Goal: Information Seeking & Learning: Learn about a topic

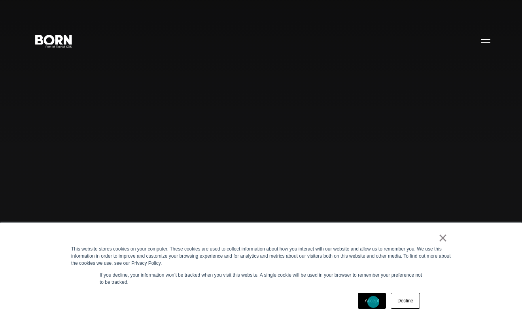
click at [373, 302] on link "Accept" at bounding box center [372, 301] width 28 height 16
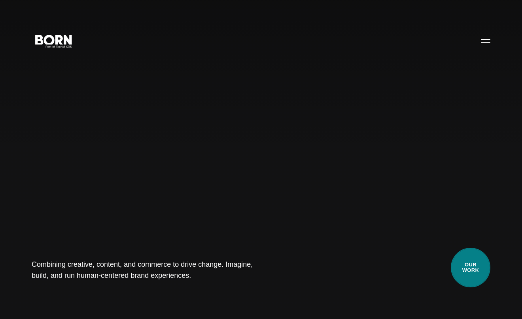
click at [482, 266] on link "Our Work" at bounding box center [471, 268] width 40 height 40
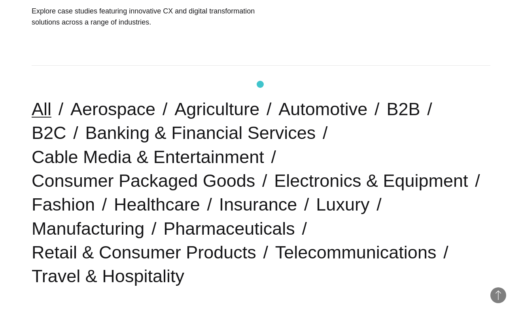
scroll to position [237, 0]
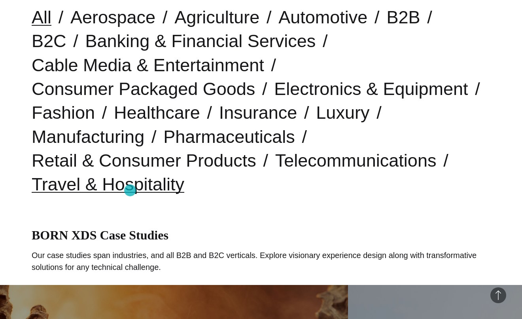
click at [130, 190] on link "Travel & Hospitality" at bounding box center [108, 184] width 153 height 20
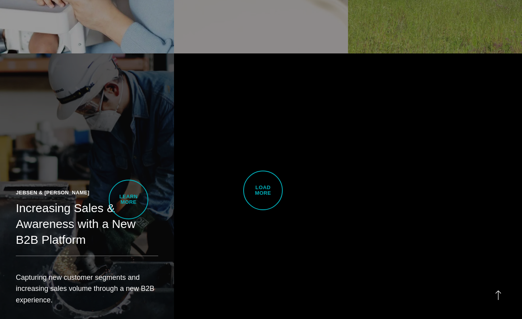
scroll to position [1859, 0]
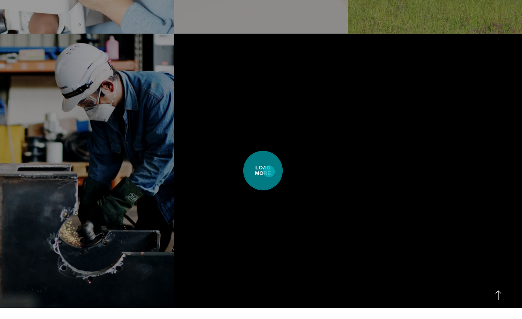
click at [269, 171] on span "Load More" at bounding box center [263, 171] width 40 height 40
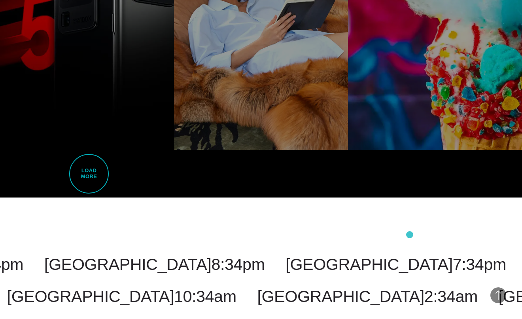
scroll to position [3349, 0]
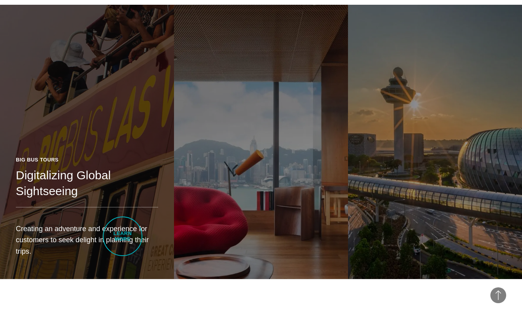
scroll to position [554, 0]
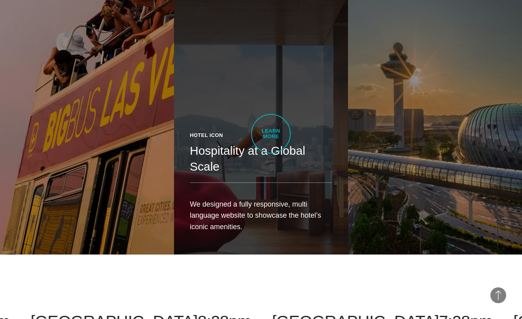
click at [271, 134] on div "Hotel Icon Hospitality at a Global Scale We designed a fully responsive, multi …" at bounding box center [261, 184] width 174 height 138
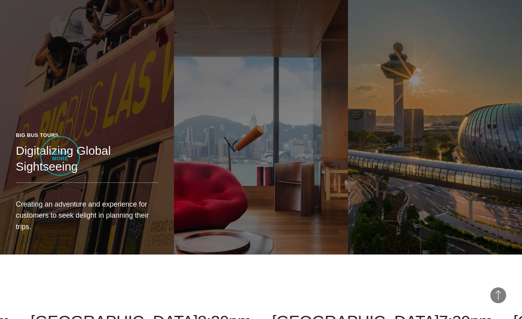
click at [60, 156] on h2 "Digitalizing Global Sightseeing" at bounding box center [87, 159] width 142 height 32
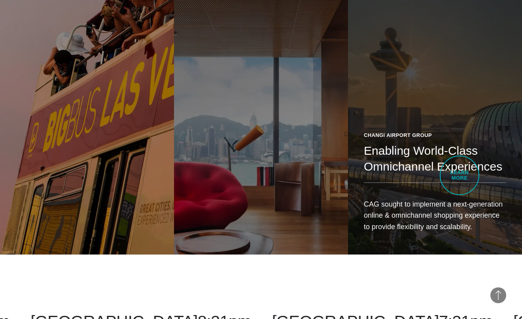
click at [459, 175] on link "Changi Airport Group Enabling World-Class Omnichannel Experiences CAG sought to…" at bounding box center [435, 117] width 174 height 274
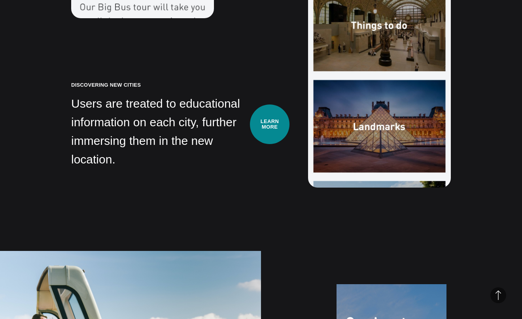
scroll to position [2881, 0]
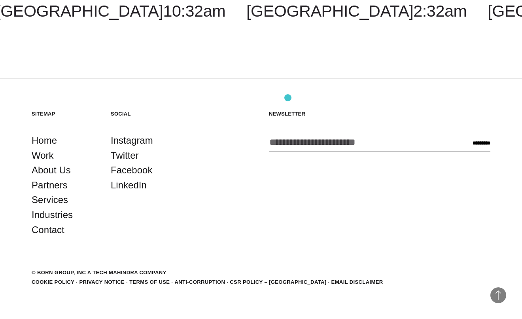
scroll to position [7170, 0]
